Goal: Information Seeking & Learning: Learn about a topic

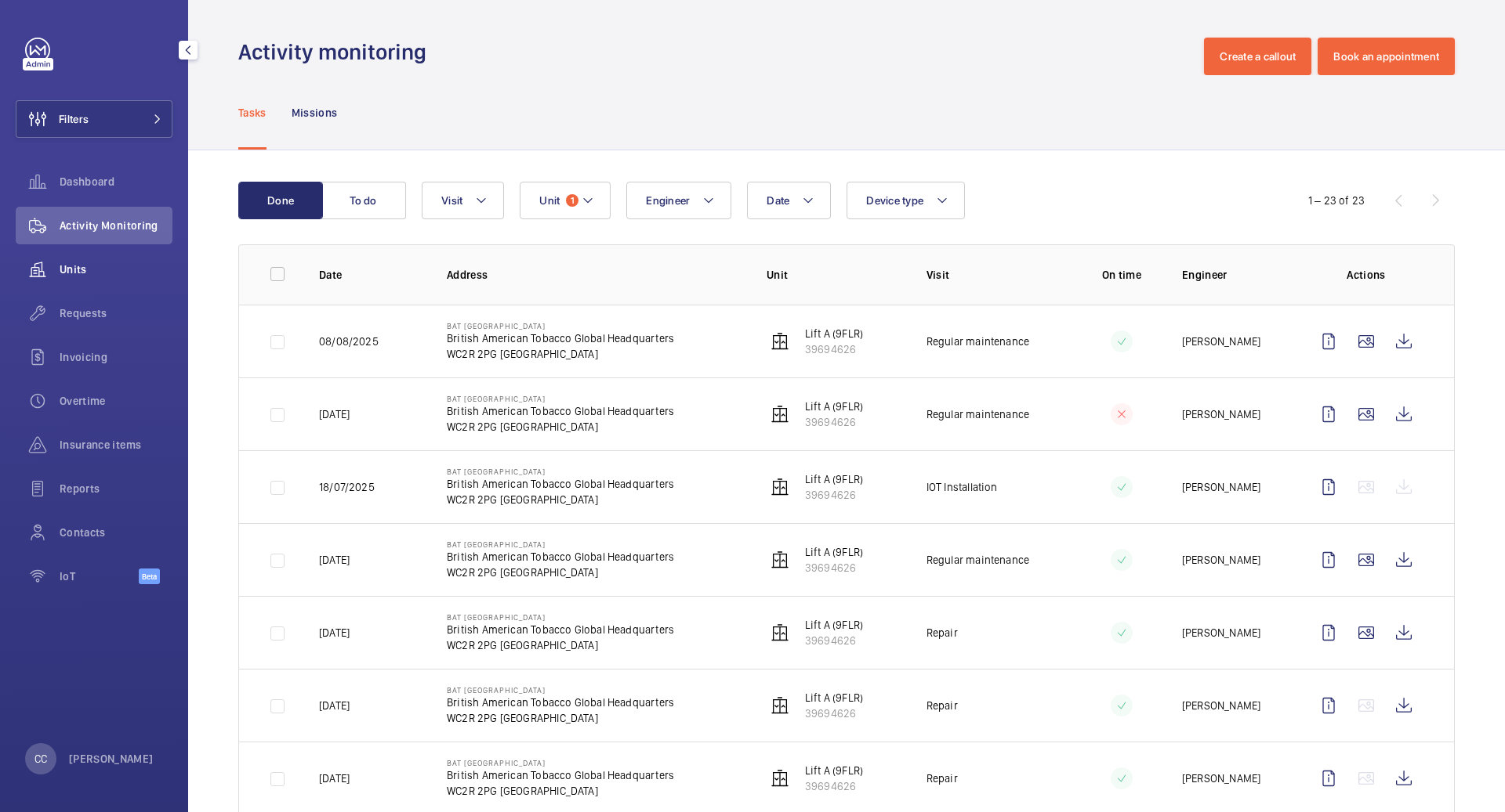
click at [78, 256] on div "Units" at bounding box center [94, 269] width 157 height 38
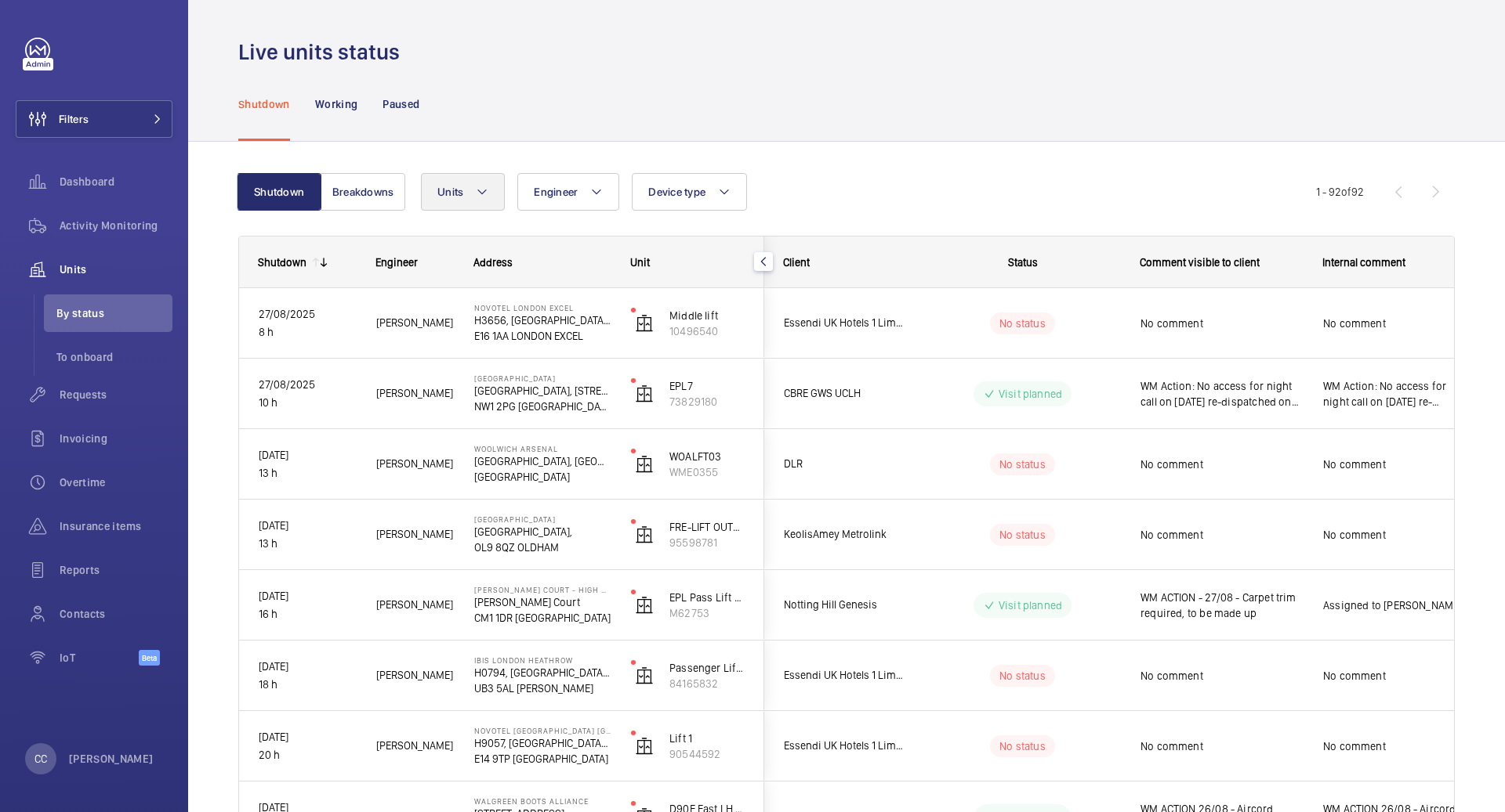
click at [437, 191] on span "Units" at bounding box center [450, 192] width 26 height 13
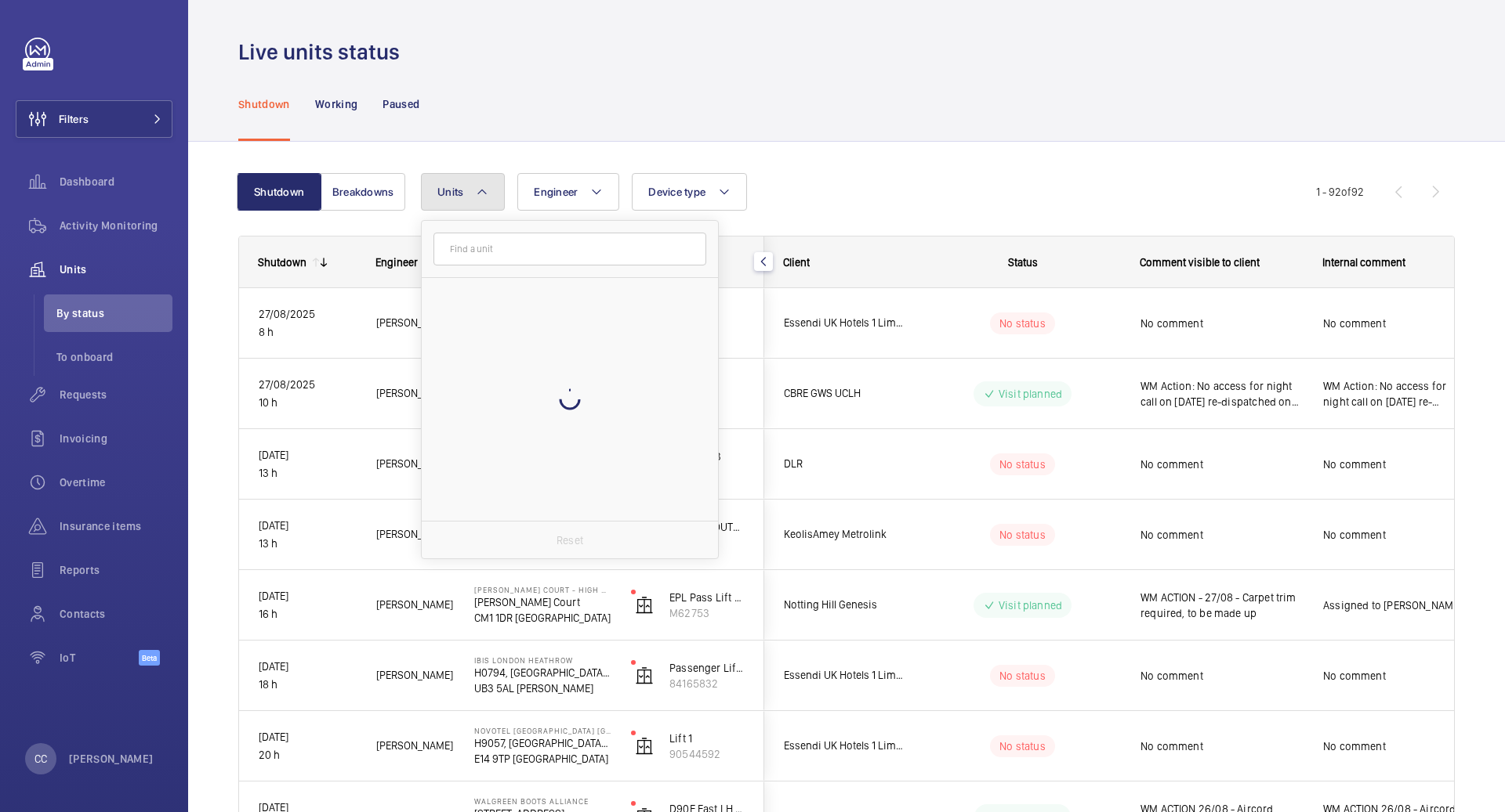
click at [437, 191] on span "Units" at bounding box center [450, 192] width 26 height 13
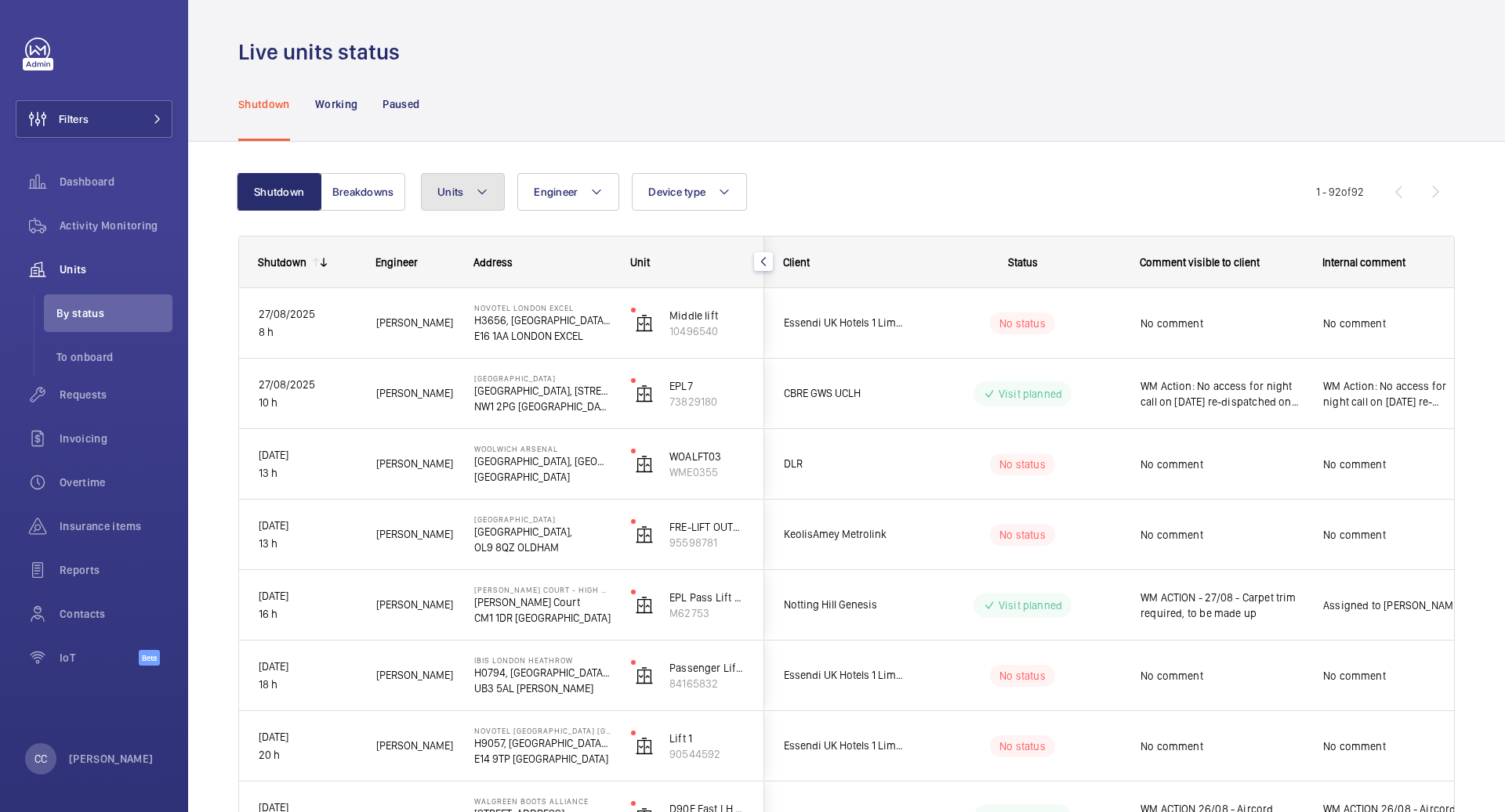
click at [437, 191] on span "Units" at bounding box center [450, 192] width 26 height 13
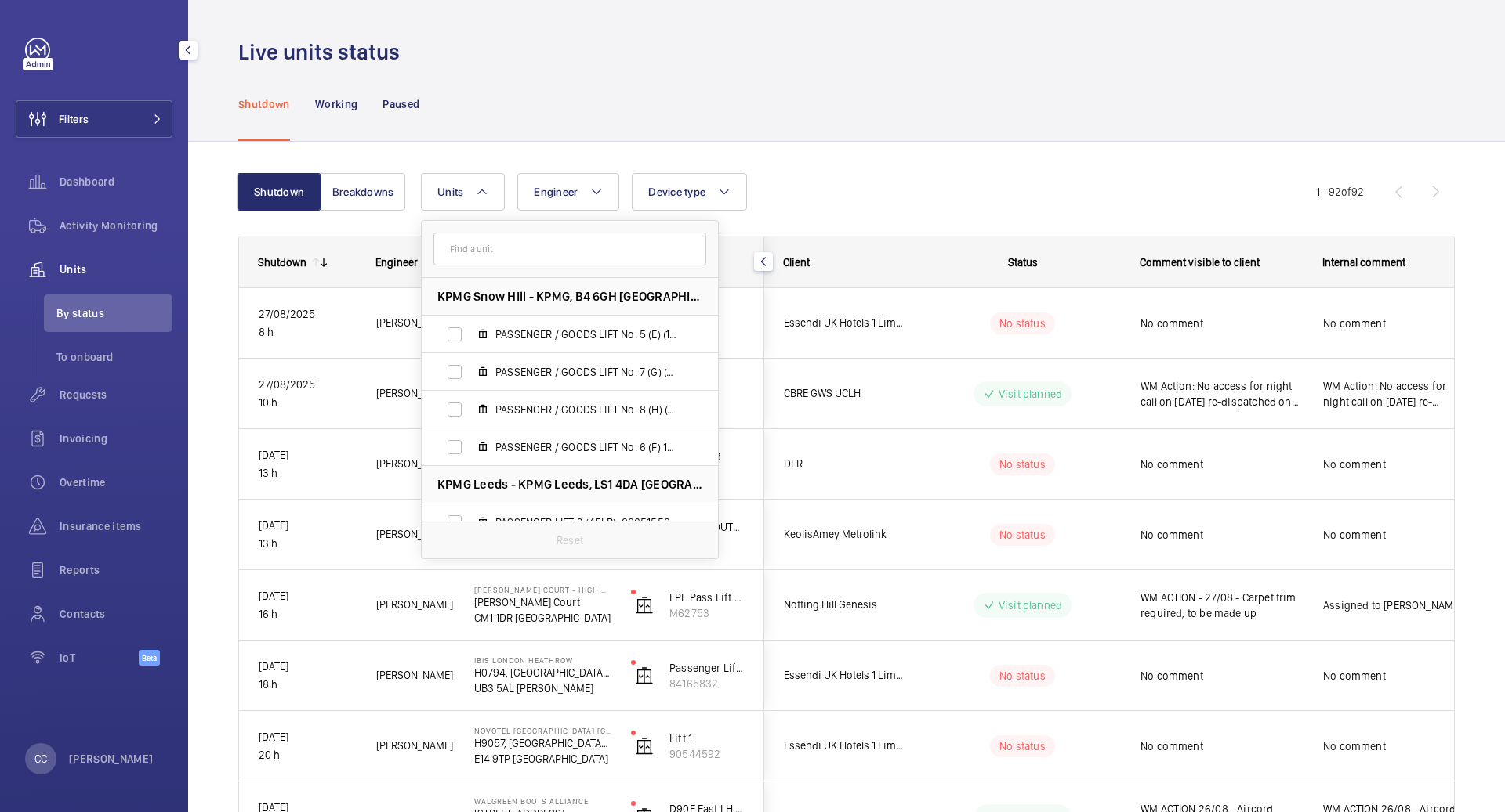
click at [73, 270] on span "Units" at bounding box center [116, 269] width 113 height 15
click at [711, 99] on div "Shutdown Working Paused" at bounding box center [846, 103] width 1216 height 74
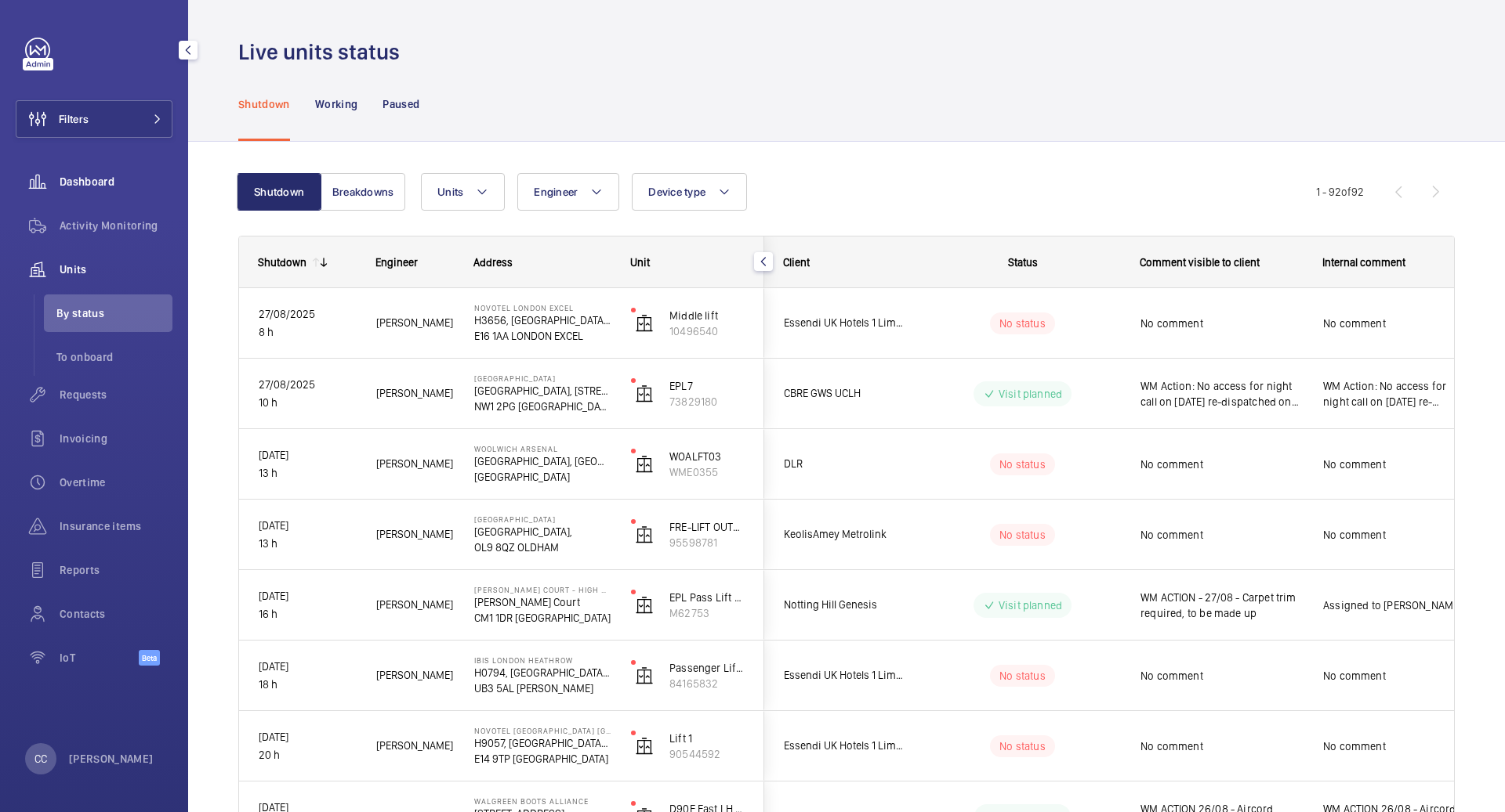
click at [144, 174] on span "Dashboard" at bounding box center [116, 181] width 113 height 15
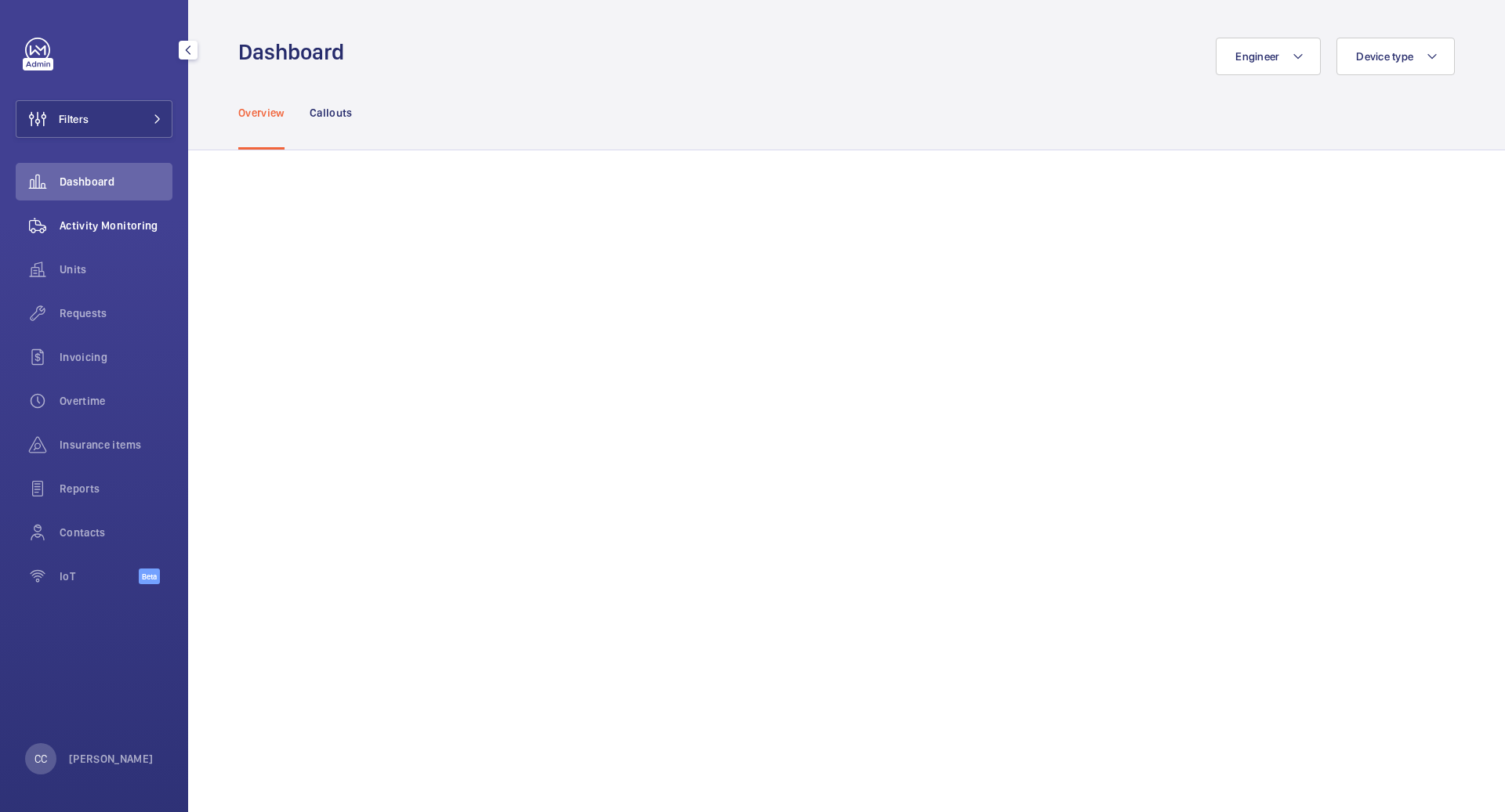
click at [125, 229] on span "Activity Monitoring" at bounding box center [116, 225] width 113 height 15
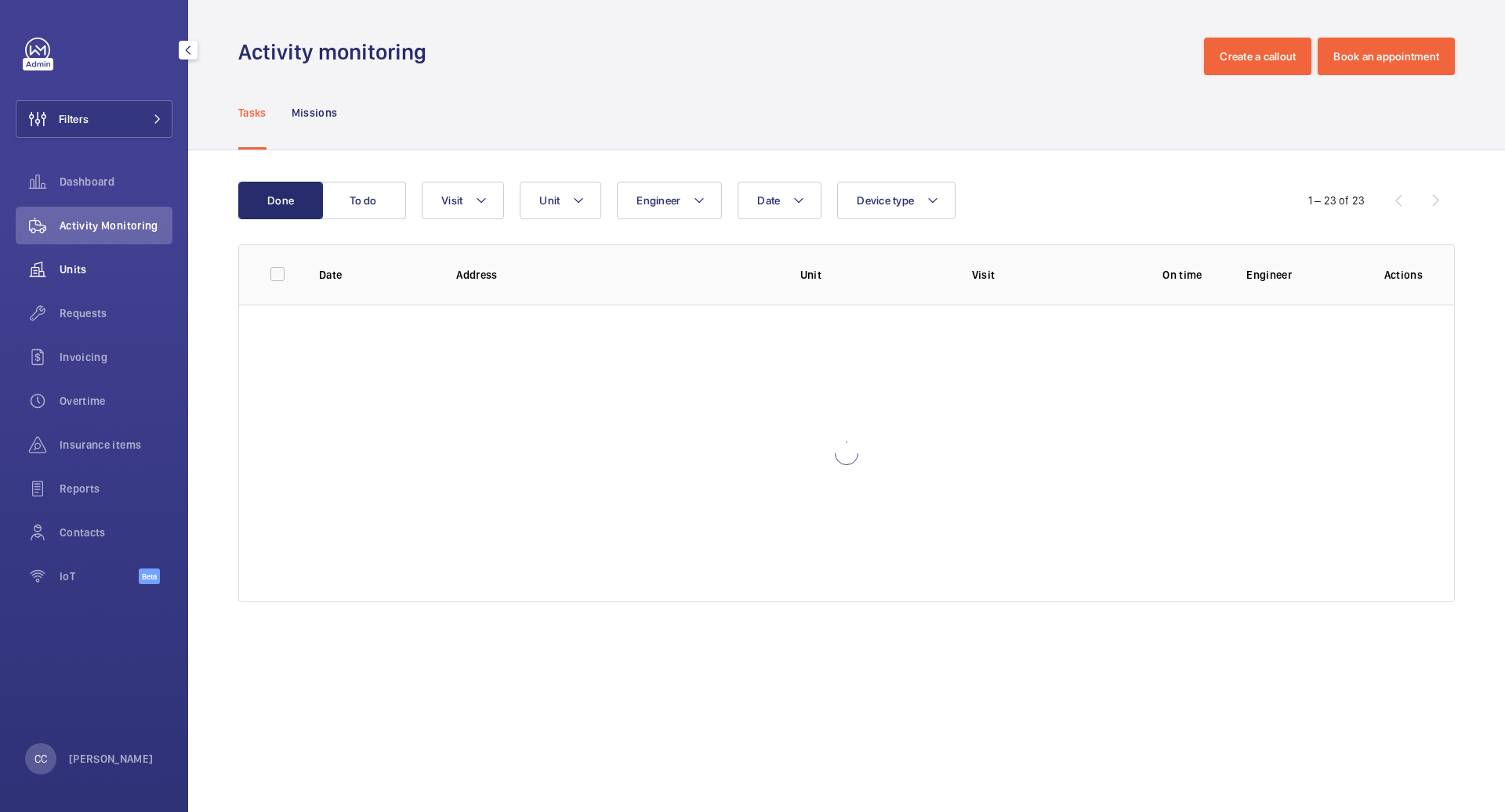
click at [103, 265] on span "Units" at bounding box center [116, 269] width 113 height 15
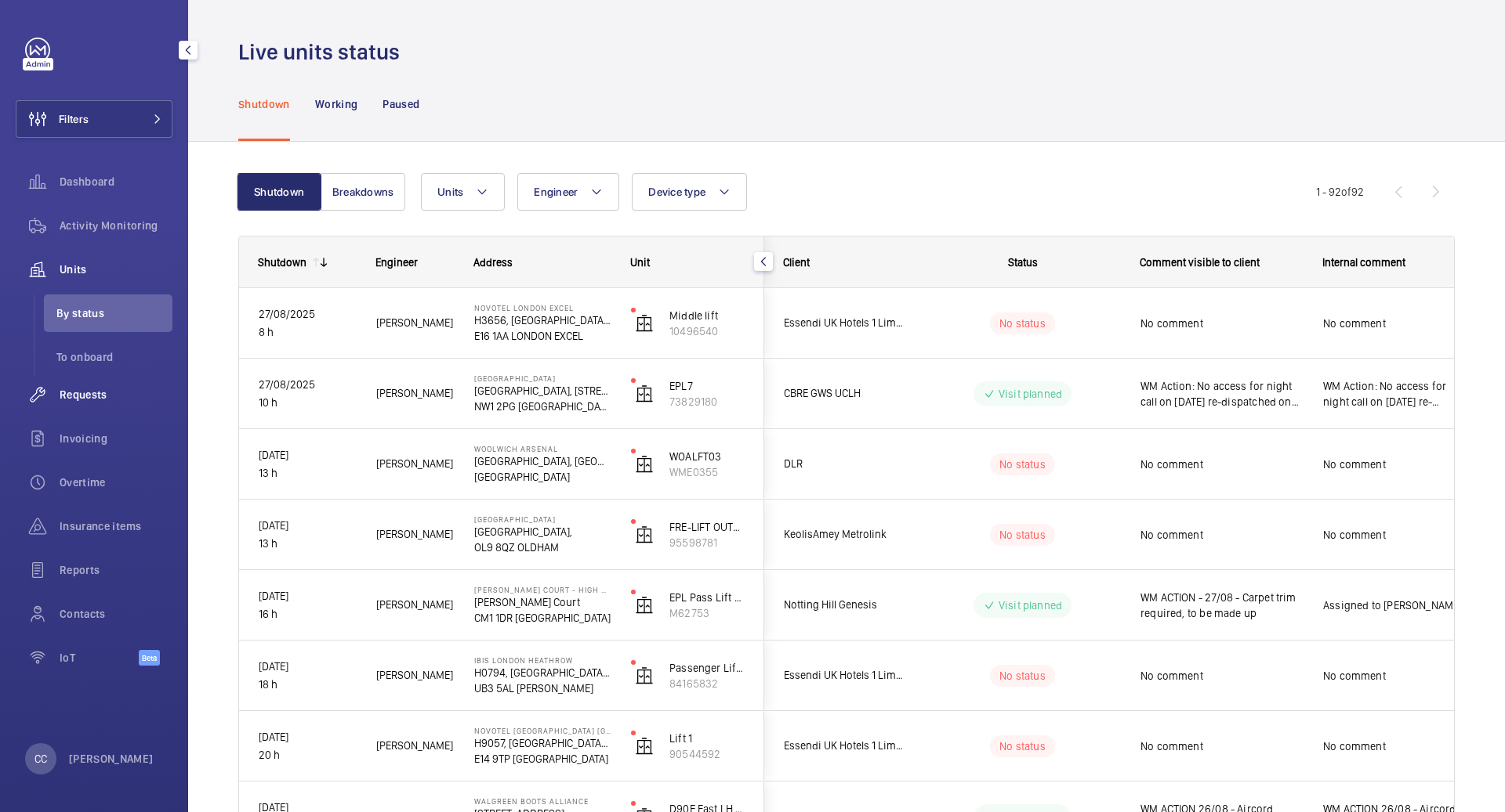
click at [65, 404] on div "Requests" at bounding box center [94, 394] width 157 height 38
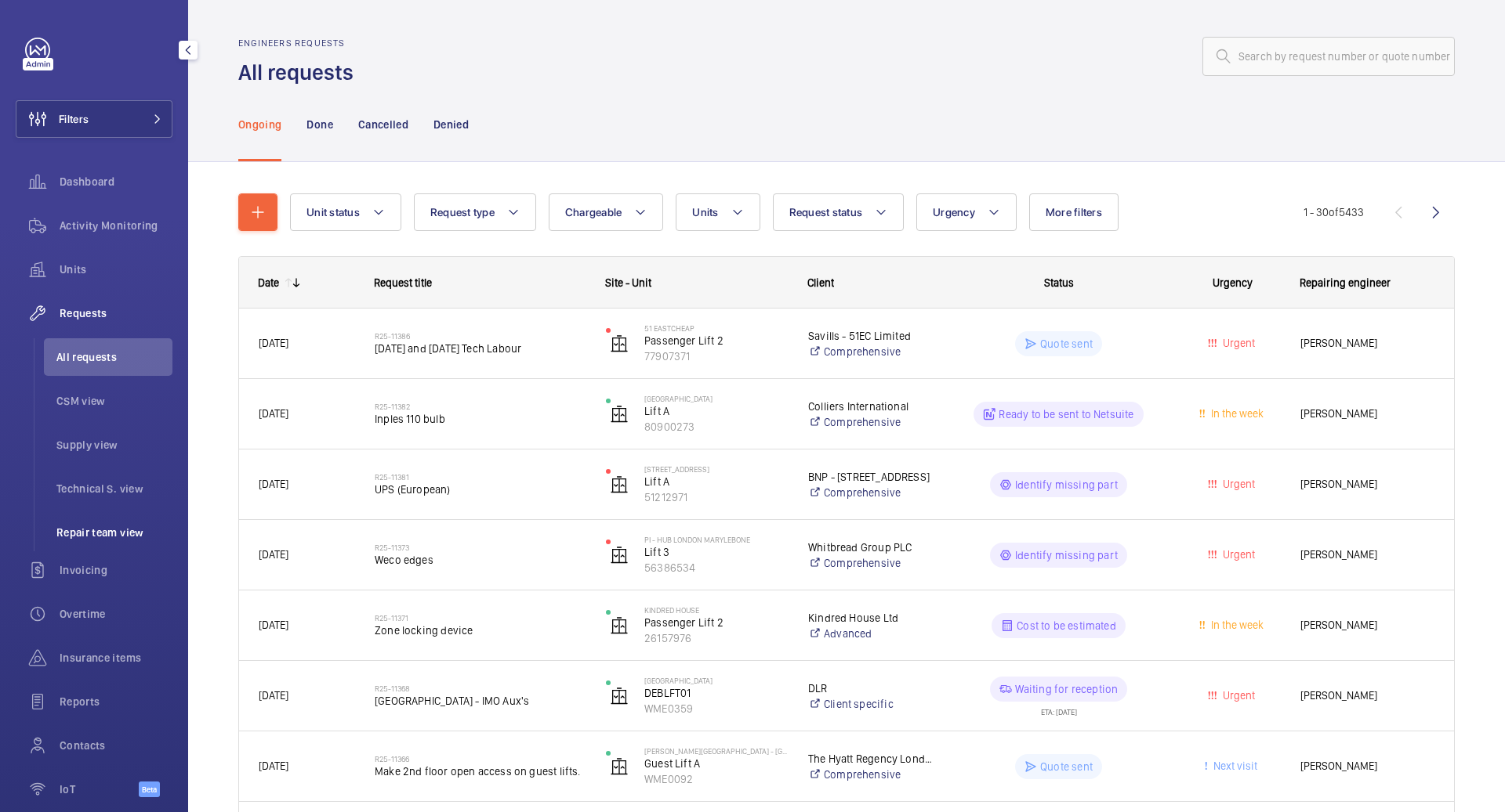
click at [77, 527] on span "Repair team view" at bounding box center [114, 532] width 116 height 15
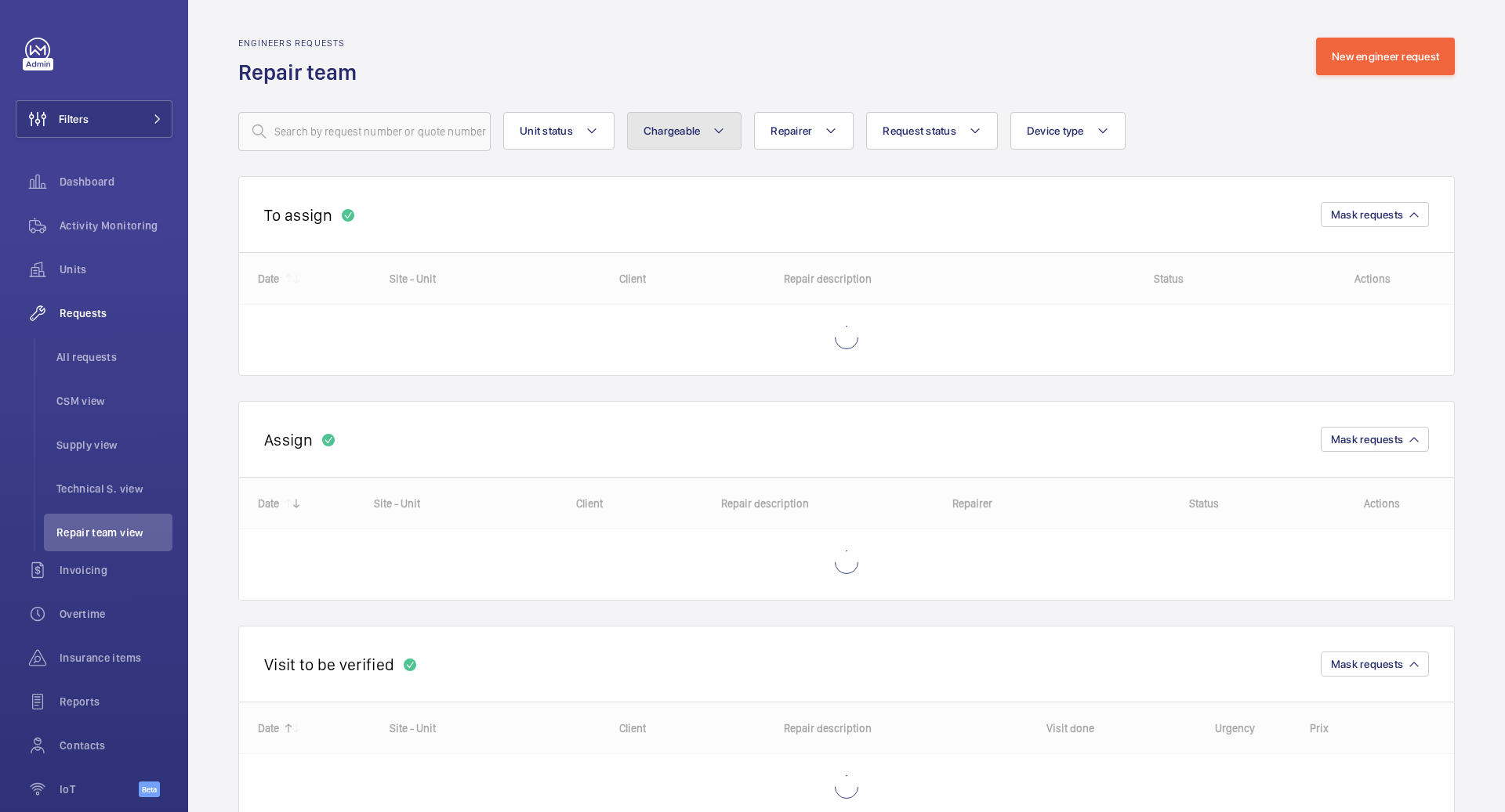
click at [716, 134] on mat-icon at bounding box center [719, 130] width 13 height 19
click at [703, 171] on mat-radio-button "Chargeable" at bounding box center [775, 179] width 282 height 32
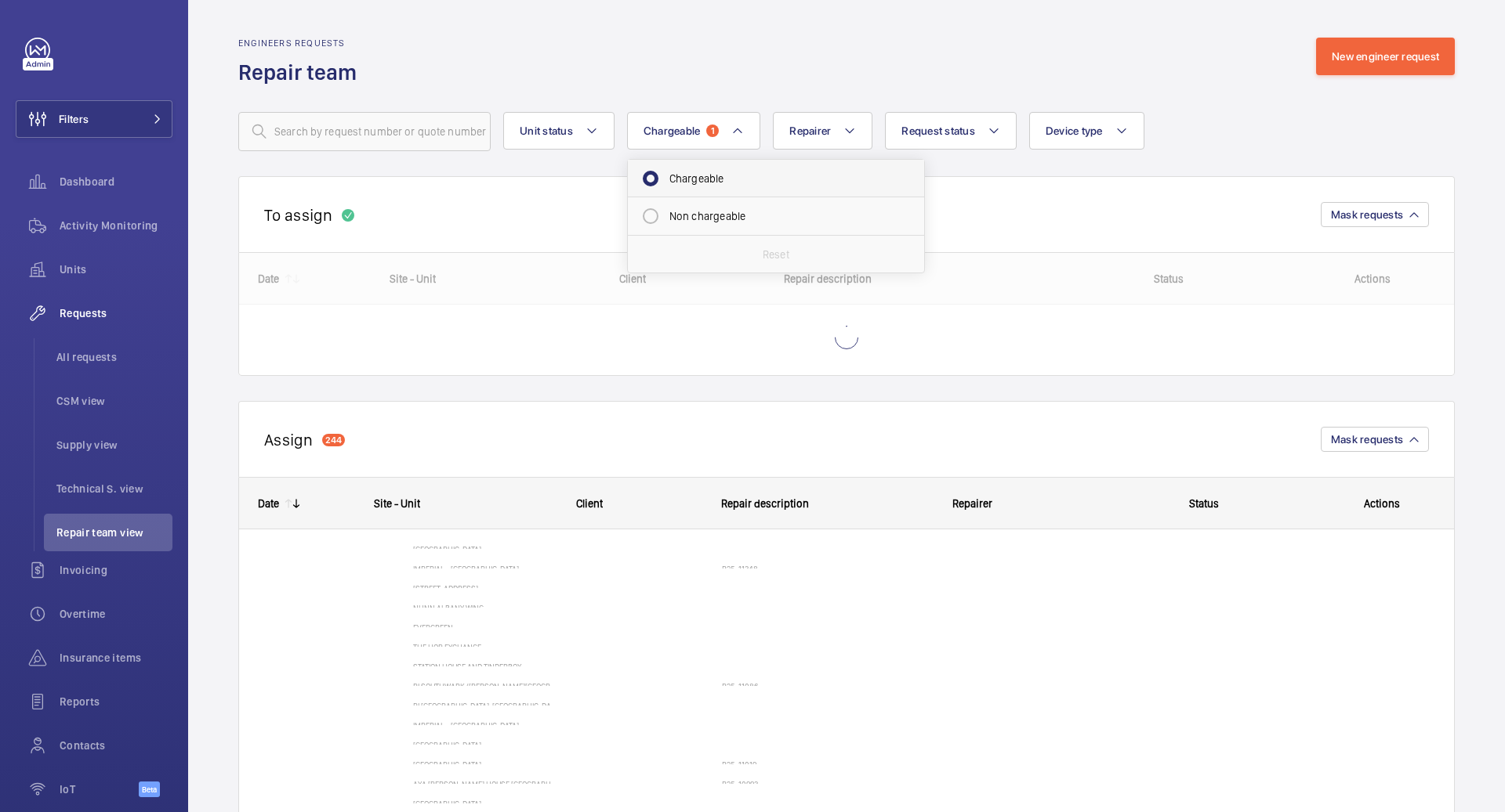
click at [703, 171] on mat-radio-button "Chargeable" at bounding box center [775, 179] width 282 height 32
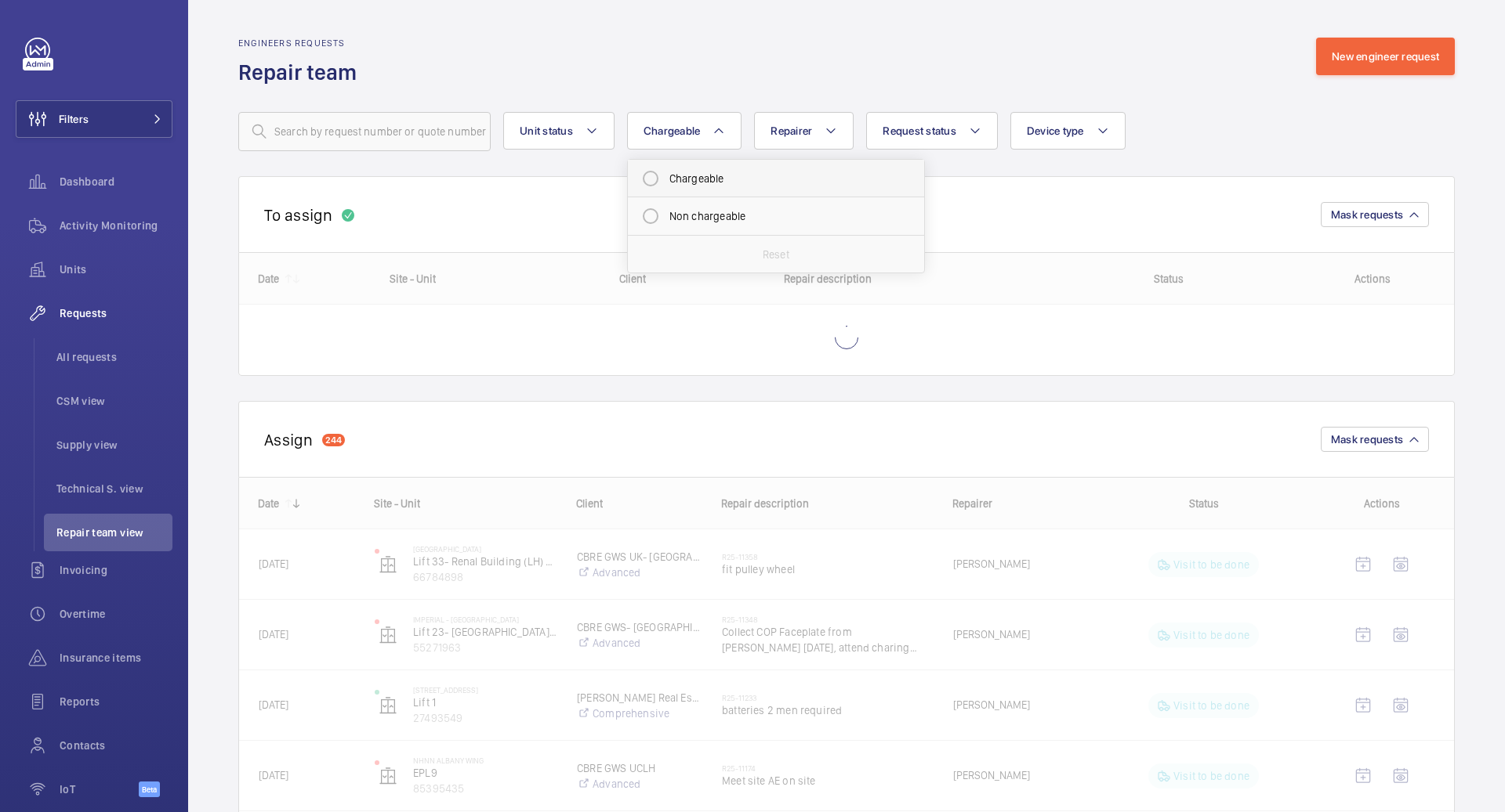
click at [703, 171] on mat-radio-button "Chargeable" at bounding box center [775, 179] width 282 height 32
radio input "true"
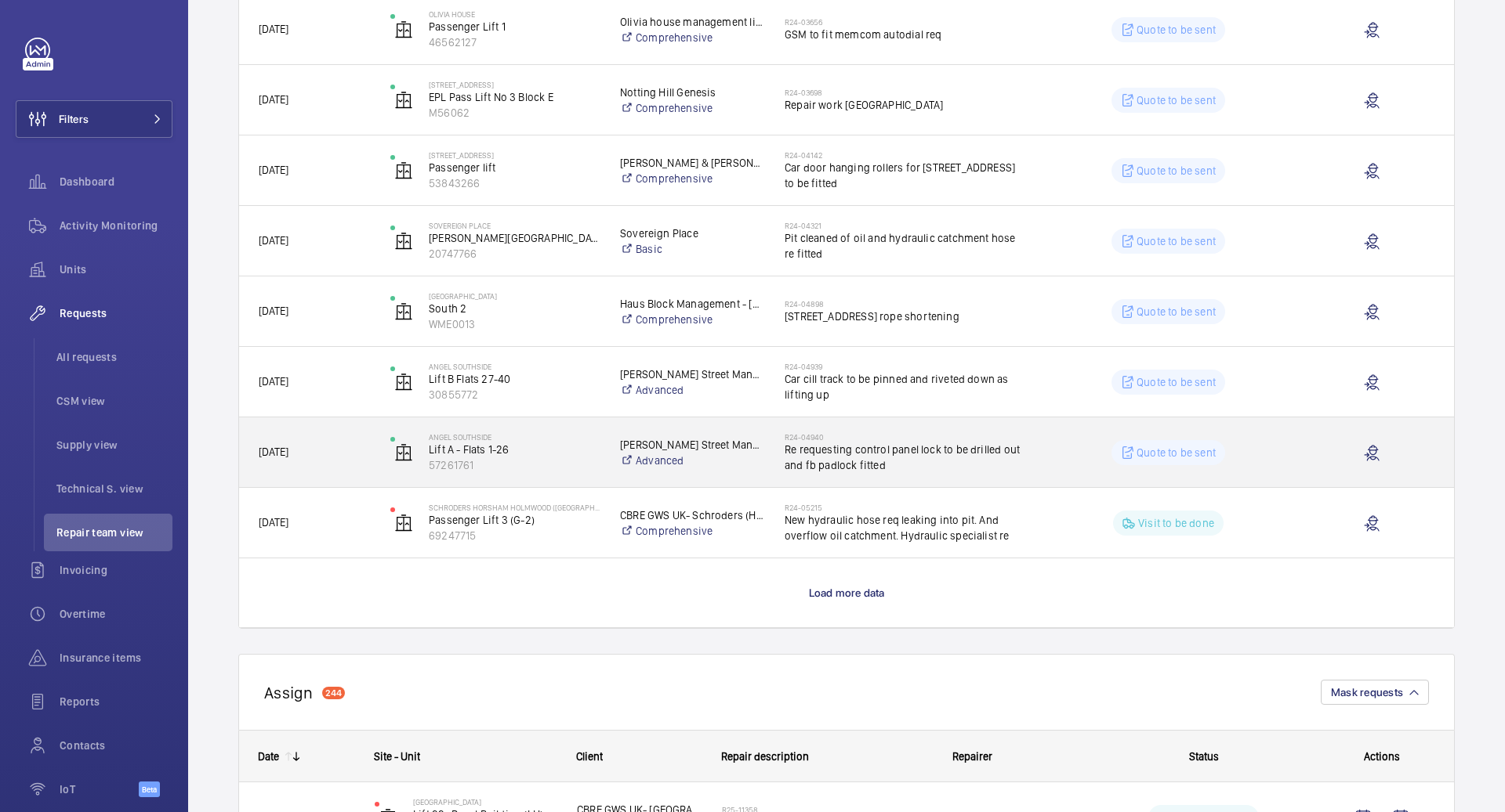
scroll to position [1160, 0]
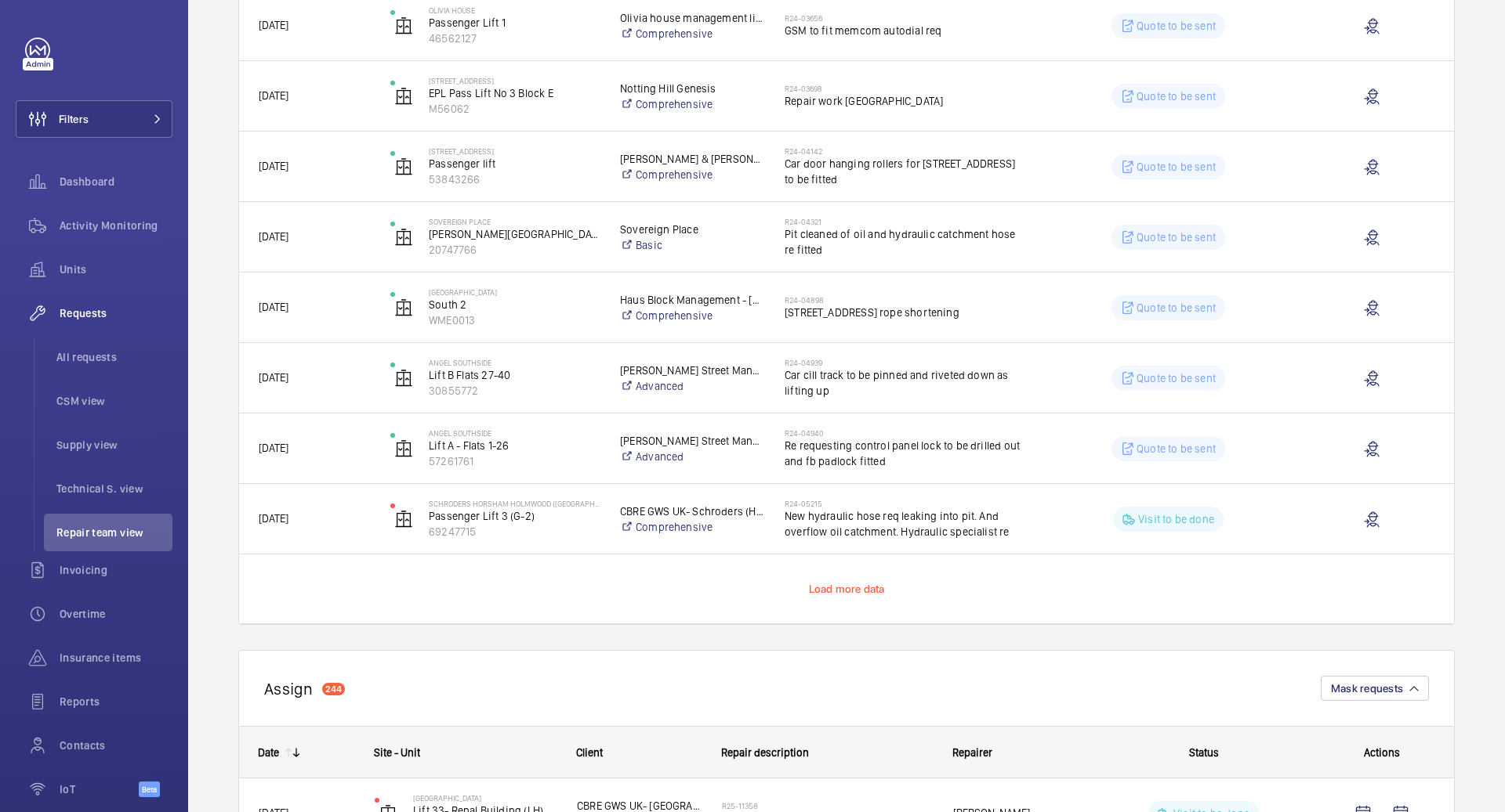
click at [821, 583] on span "Load more data" at bounding box center [847, 589] width 76 height 13
